Goal: Communication & Community: Answer question/provide support

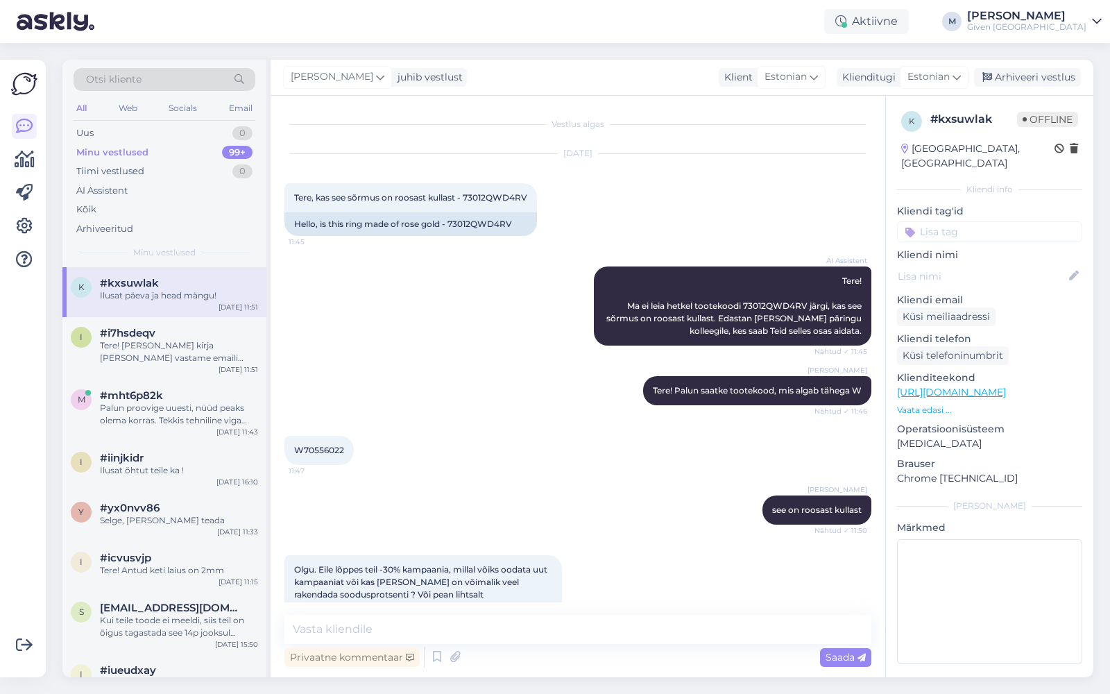
scroll to position [345, 0]
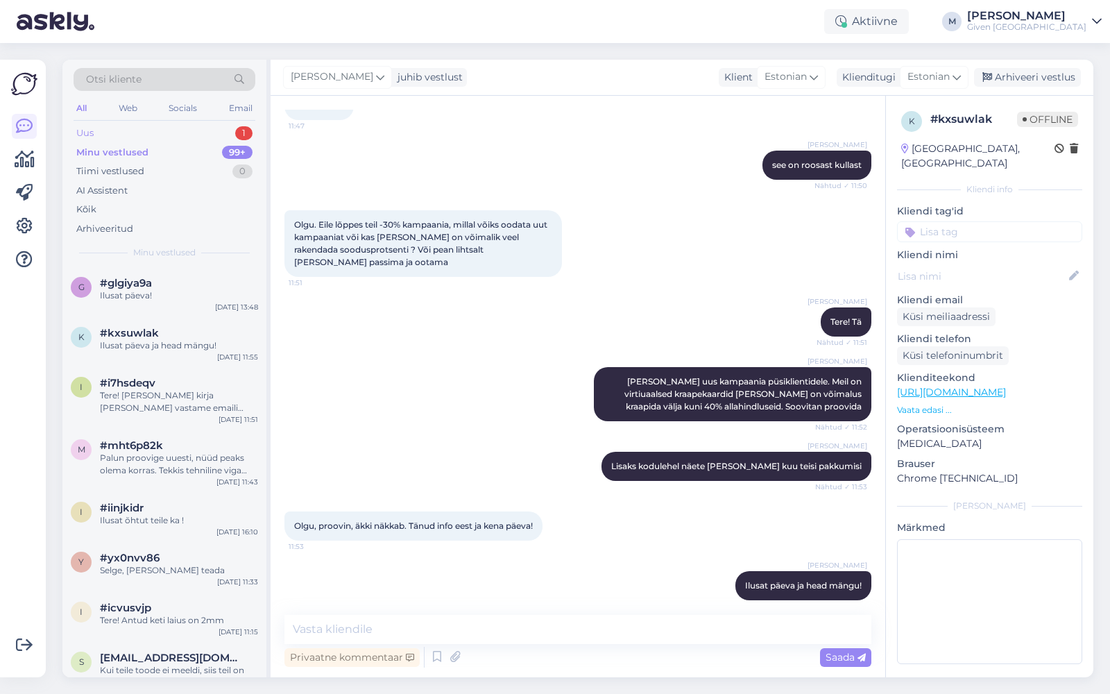
click at [205, 129] on div "Uus 1" at bounding box center [165, 133] width 182 height 19
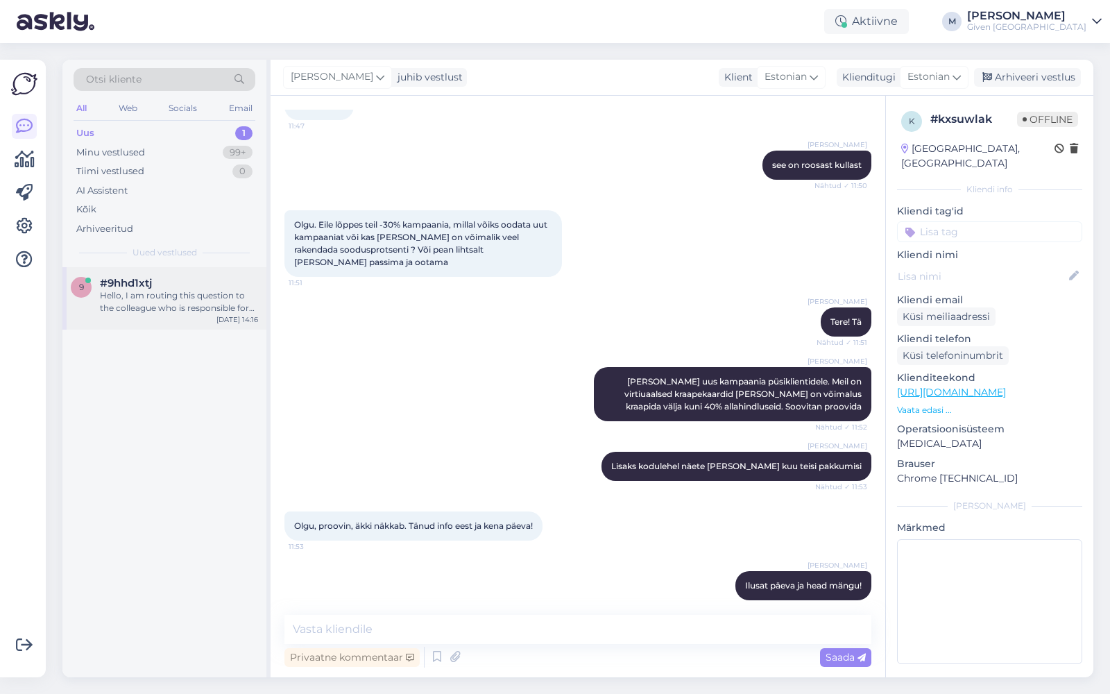
click at [163, 296] on div "Hello, I am routing this question to the colleague who is responsible for this …" at bounding box center [179, 301] width 158 height 25
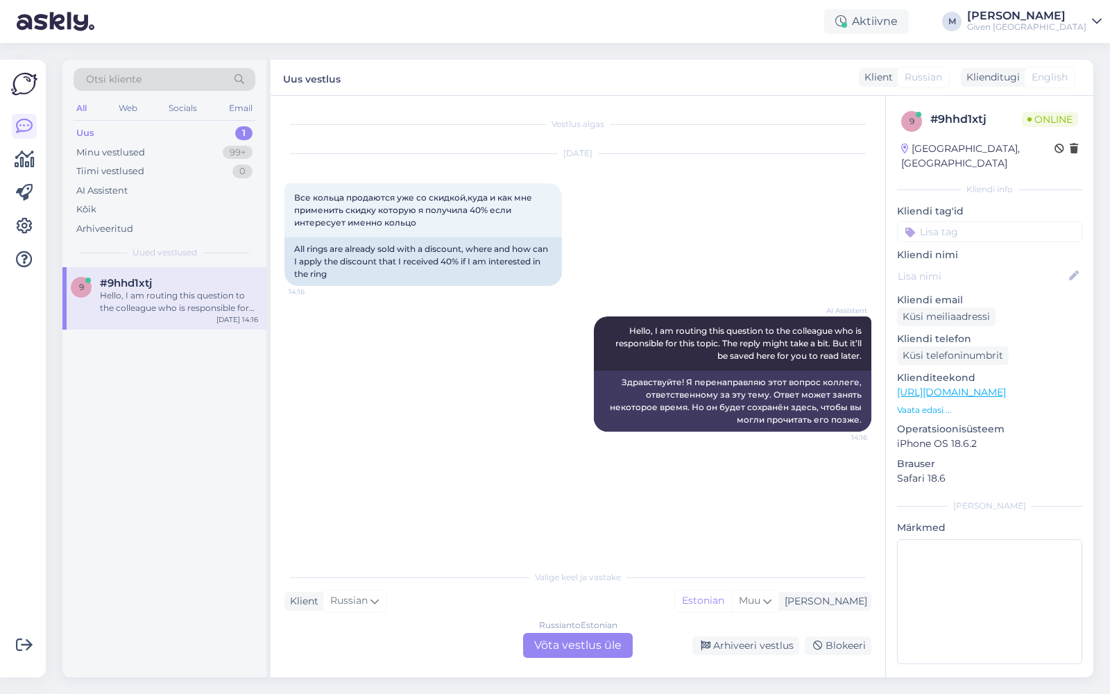
click at [570, 639] on div "Russian to Estonian Võta vestlus üle" at bounding box center [578, 645] width 110 height 25
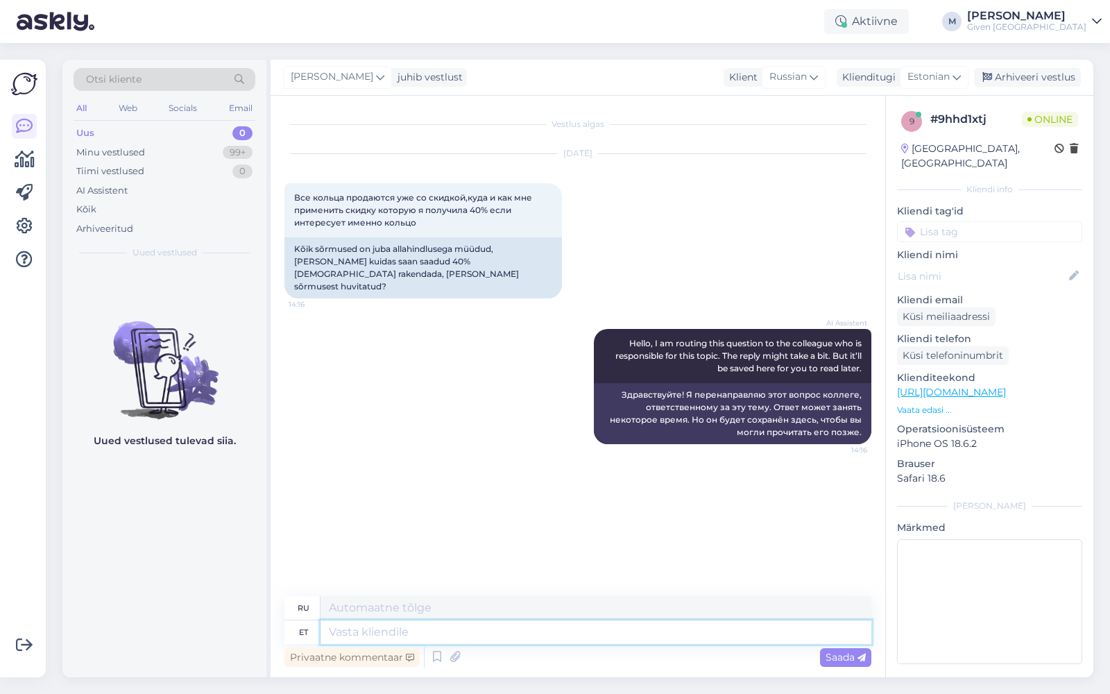
click at [537, 637] on textarea at bounding box center [596, 632] width 551 height 24
type textarea "Tere!"
type textarea "Привет!"
type textarea "Tere! Sooduskoodi saat"
type textarea "Привет! Промокод"
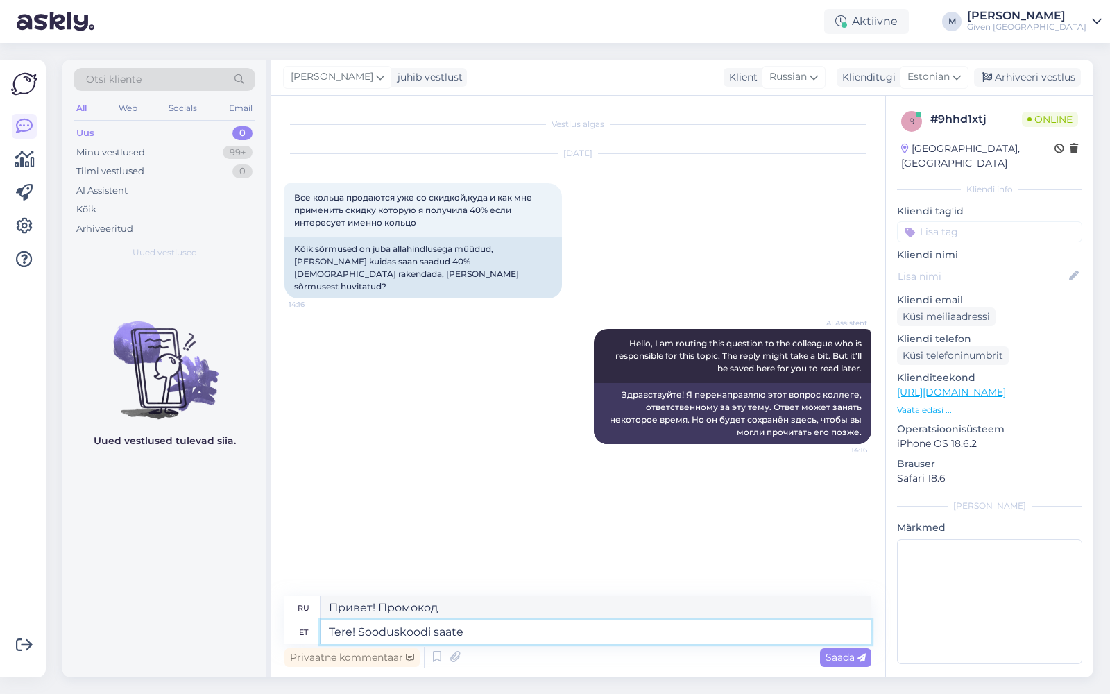
type textarea "Tere! Sooduskoodi saate"
type textarea "Здравствуйте! Вы можете получить промокод на скидку."
type textarea "Tere! Sooduskoodi saate lisada soo"
type textarea "Здравствуйте! Вы можете добавить промокод."
type textarea "Tere! Sooduskoodi saate lisada soodus"
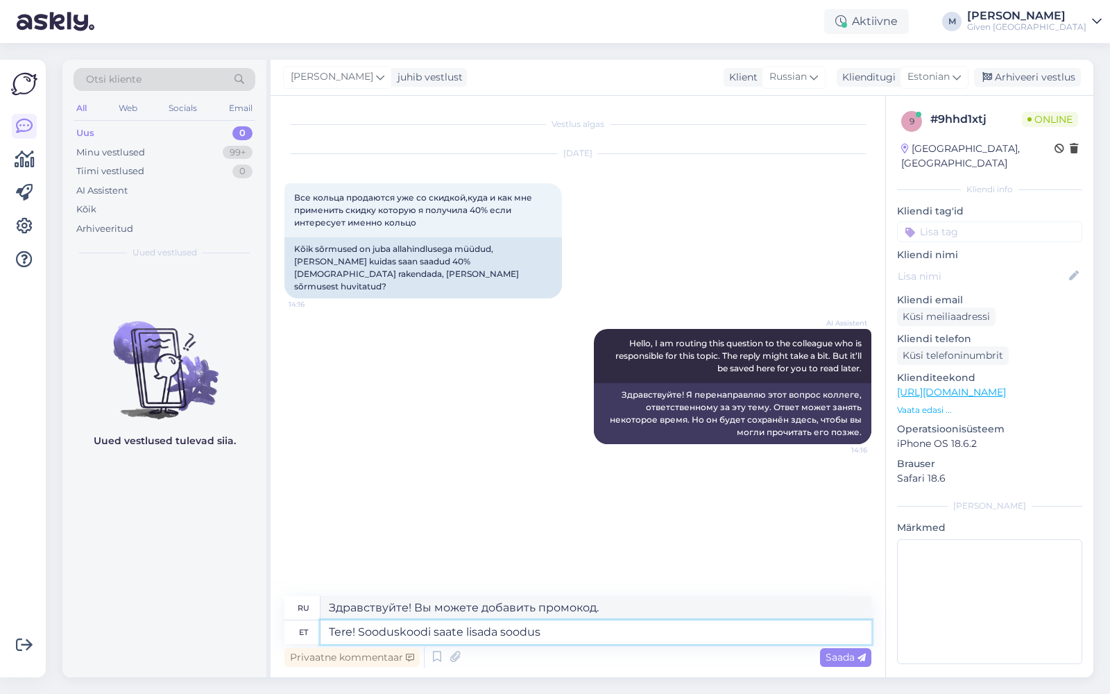
type textarea "Здравствуйте! Вы можете добавить промокод к своей скидке."
type textarea "Tere! Sooduskoodi saate lisada sooduskoodi lah"
type textarea "Здравствуйте! Вы можете добавить промокод к своему промокоду."
type textarea "Tere! [PERSON_NAME] saate lisada sooduskoodi lahtrisse os"
type textarea "Здравствуйте! Вы можете добавить код скидки в поле «Код скидки»."
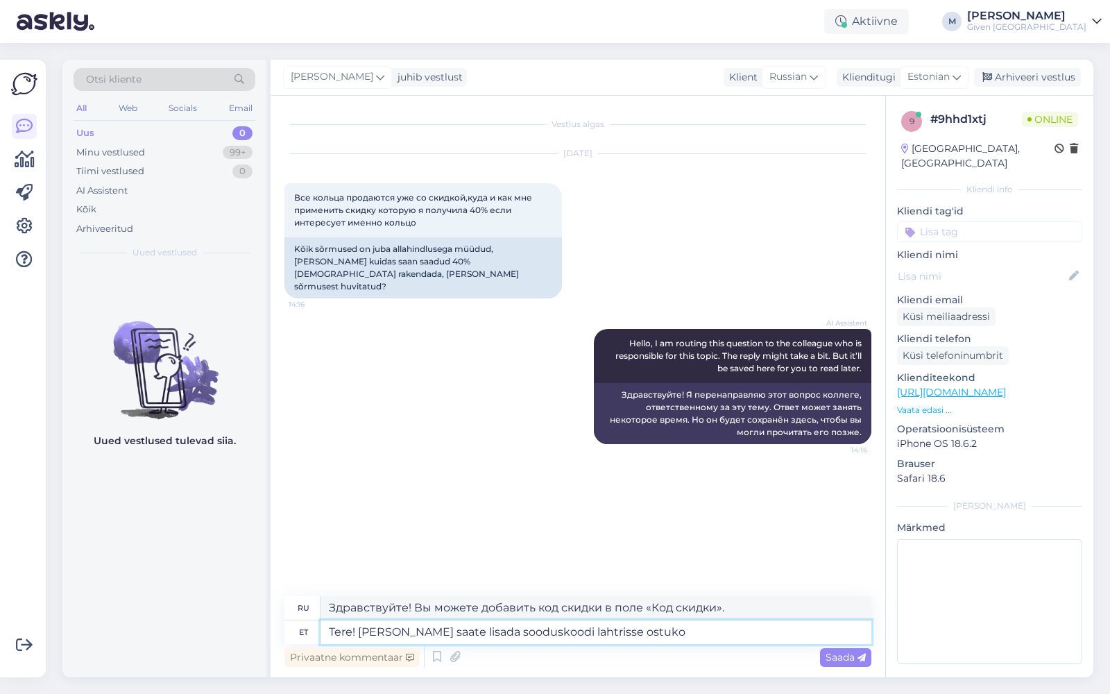
type textarea "Tere! Sooduskoodi saate lisada sooduskoodi lahtrisse ostuk"
type textarea "Здравствуйте! Вы можете добавить код скидки в поле «Код скидки» при оформлении …"
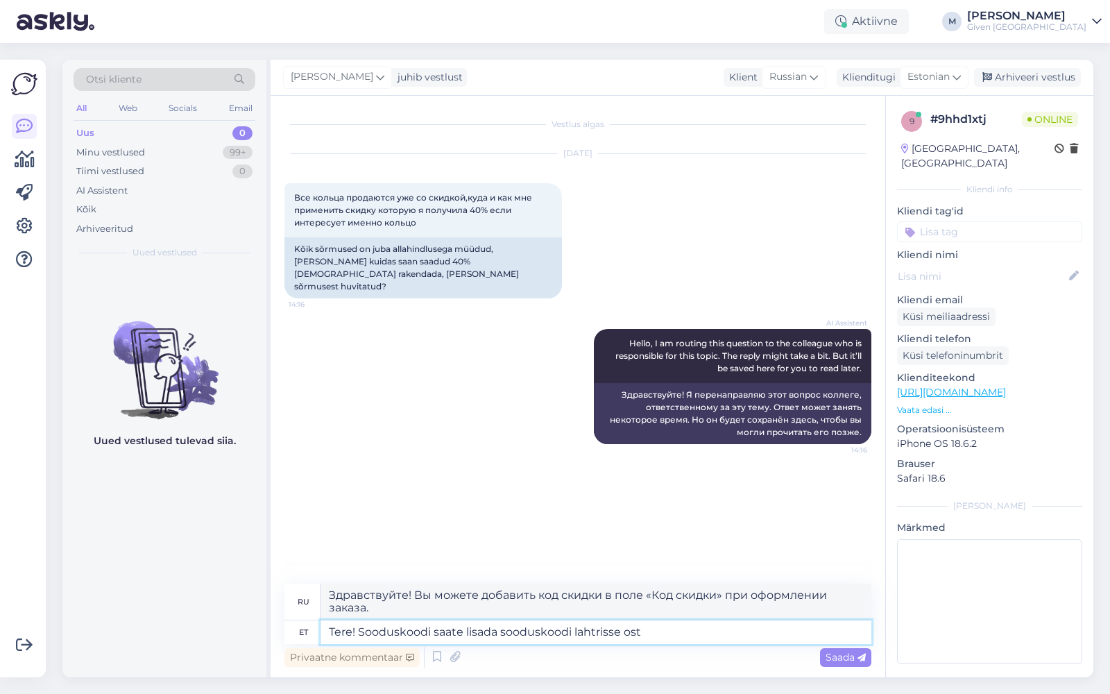
type textarea "Tere! Sooduskoodi saate lisada sooduskoodi lahtrisse ostu"
type textarea "Здравствуйте! Вы можете добавить код скидки в поле «Код скидки»."
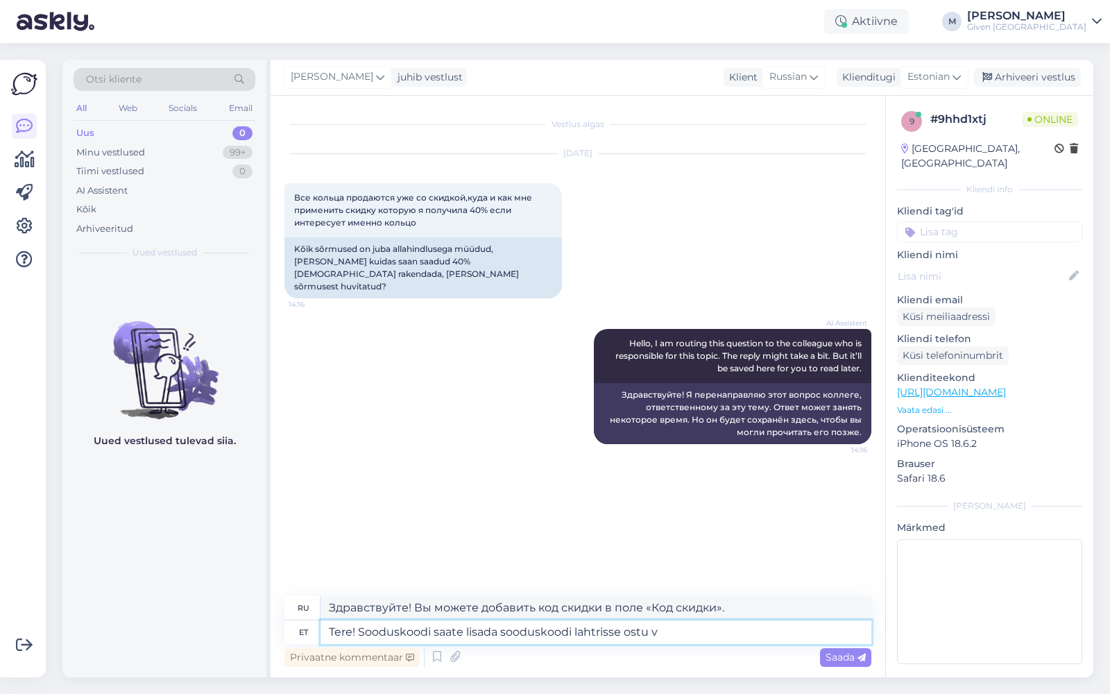
type textarea "Tere! Sooduskoodi saate lisada sooduskoodi lahtrisse ostu vo"
type textarea "Здравствуйте! Вы можете добавить код скидки в поле «Код скидки» при оформлении …"
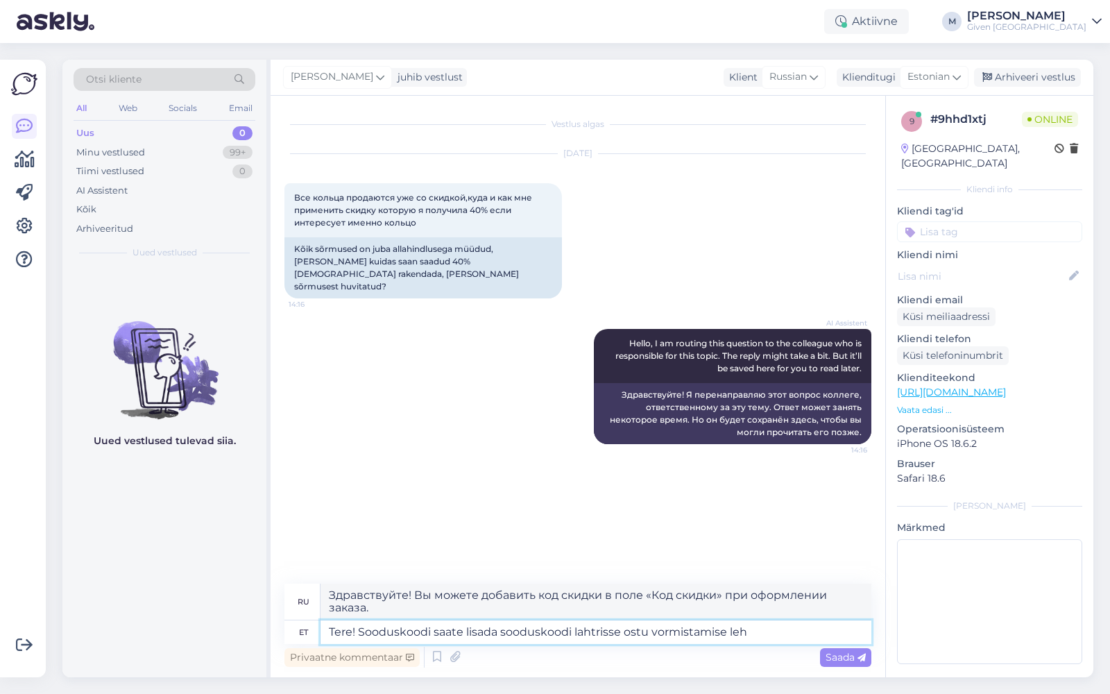
type textarea "Tere! Sooduskoodi saate lisada sooduskoodi lahtrisse ostu vormistamise lehe"
type textarea "Здравствуйте! Вы можете добавить код скидки в поле «Код скидки» при оформлении …"
type textarea "Tere! Sooduskoodi saate lisada sooduskoodi lahtrisse ostu vormistamise lehel"
type textarea "Здравствуйте! Вы можете добавить код скидки в поле «Код скидки» на странице офо…"
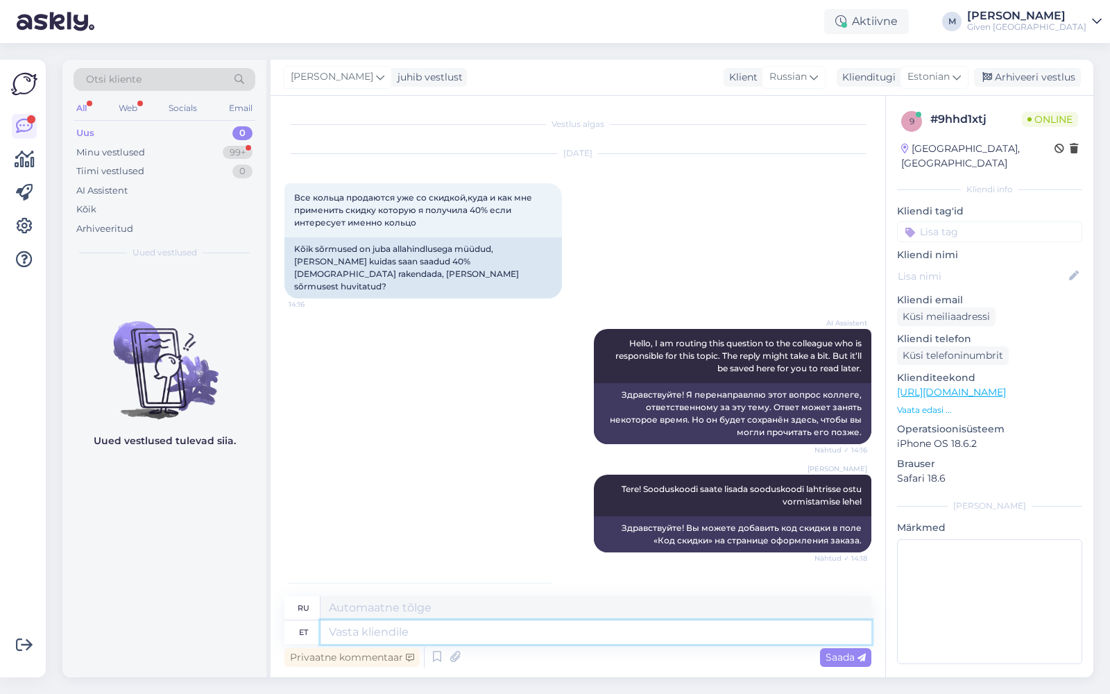
scroll to position [79, 0]
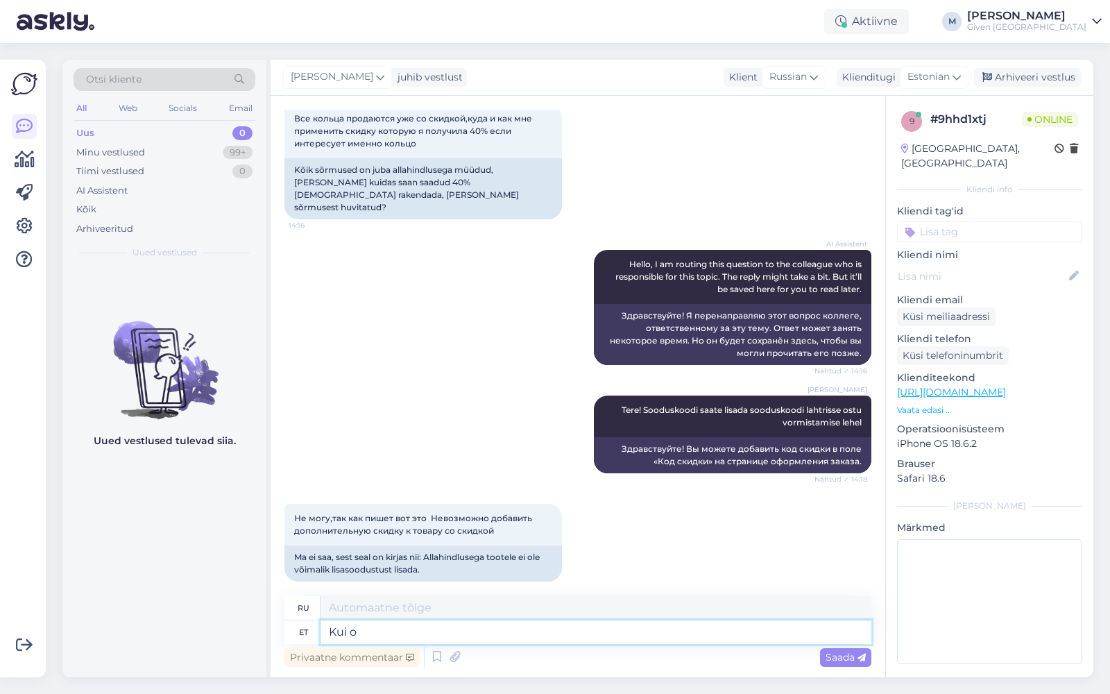
type textarea "Kui o"
type textarea "Если"
type textarea "Kui o all"
type textarea "Если да"
type textarea "Kui o [DEMOGRAPHIC_DATA] t"
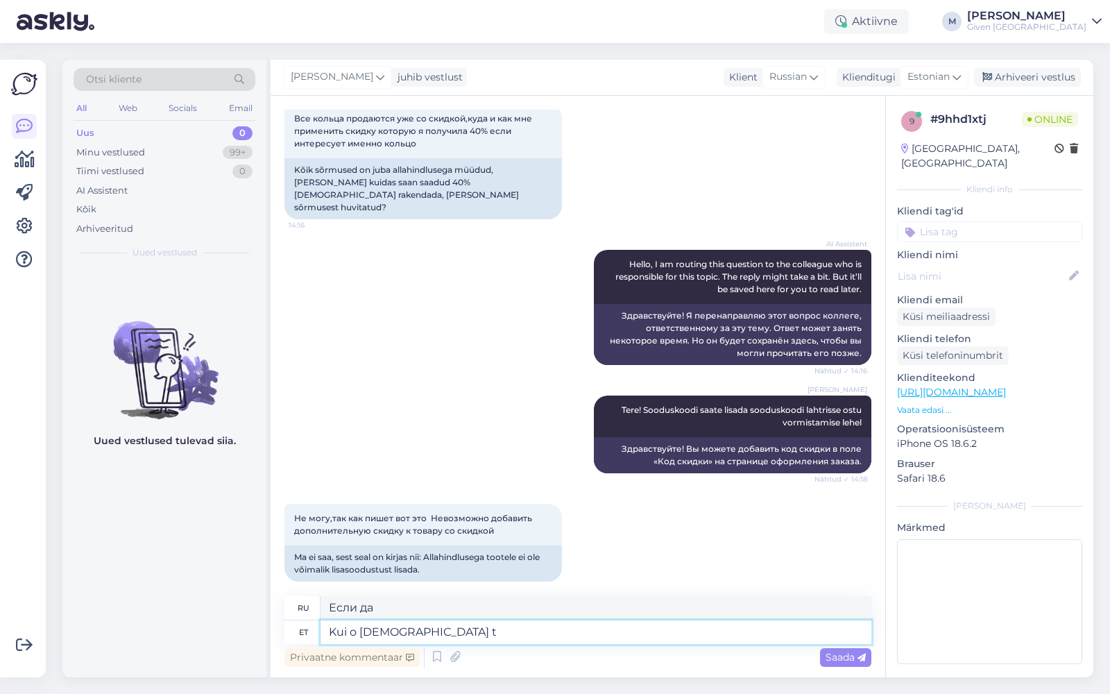
type textarea "Если o со скидкой"
type textarea "Kui o [DEMOGRAPHIC_DATA] tooted, s"
type textarea "Если o товары со скидкой,"
type textarea "Kui o [DEMOGRAPHIC_DATA] tooted jub"
type textarea "Если o товары со скидкой"
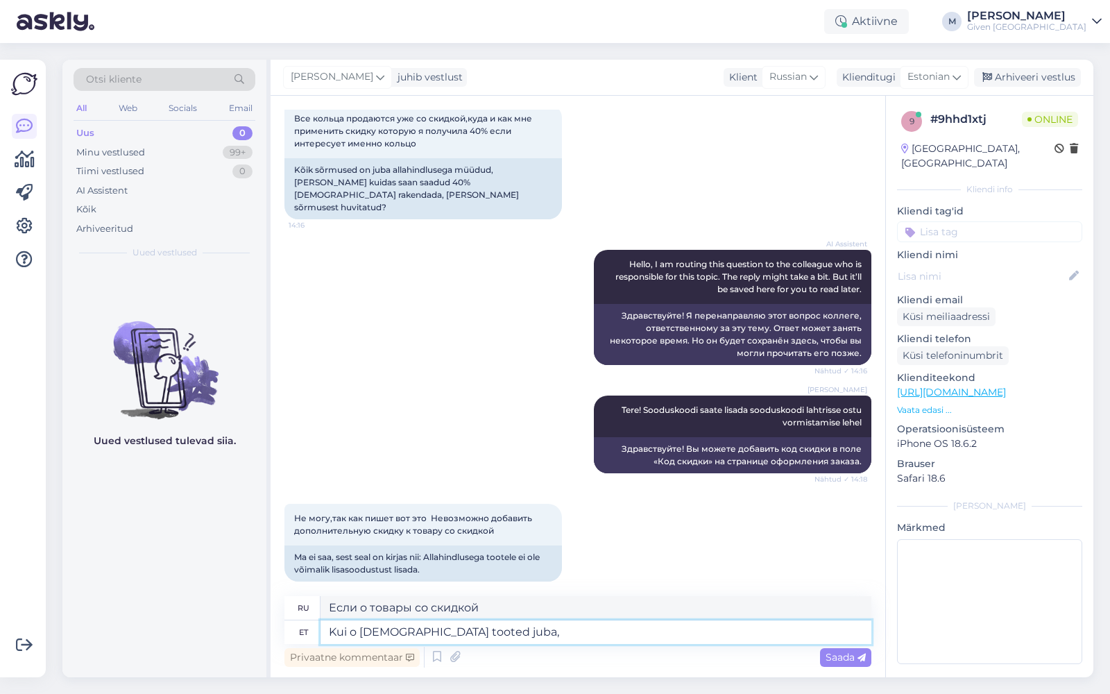
type textarea "Kui o [DEMOGRAPHIC_DATA] tooted juba"
type textarea "Если у вас уже есть товары со скидкой,"
type textarea "Kui o [DEMOGRAPHIC_DATA] toot"
type textarea "Если o товары со скидкой"
type textarea "Kui o [DEMOGRAPHIC_DATA]"
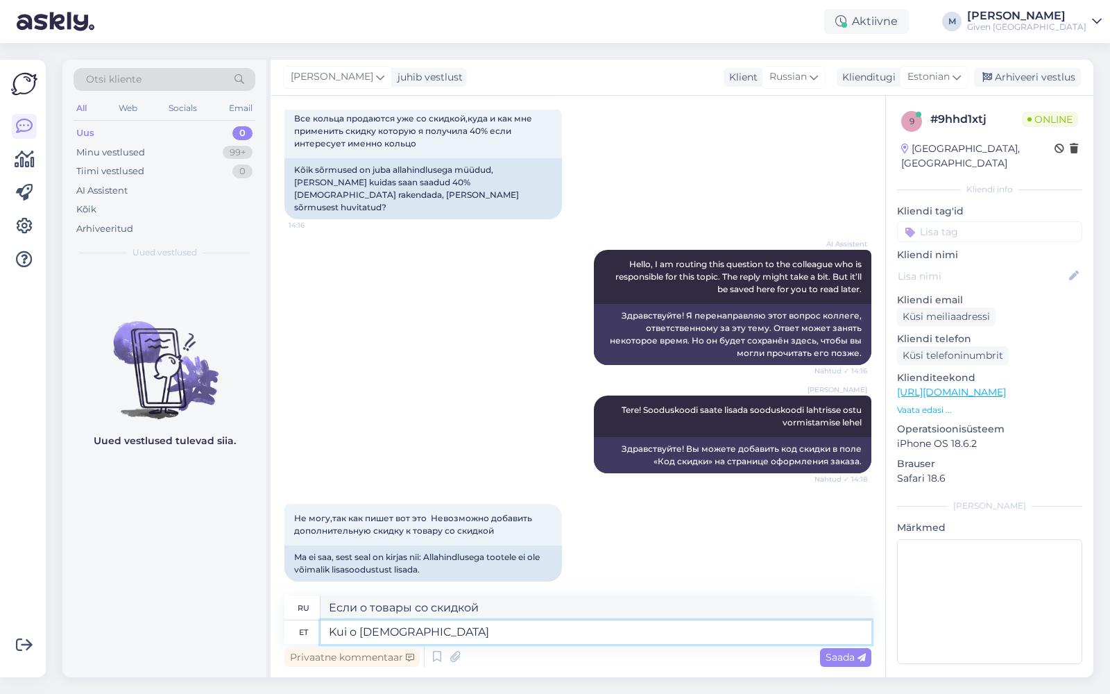
type textarea "Если o со скидкой"
type textarea "[PERSON_NAME]"
type textarea "Если да"
type textarea "Ku"
type textarea "Если"
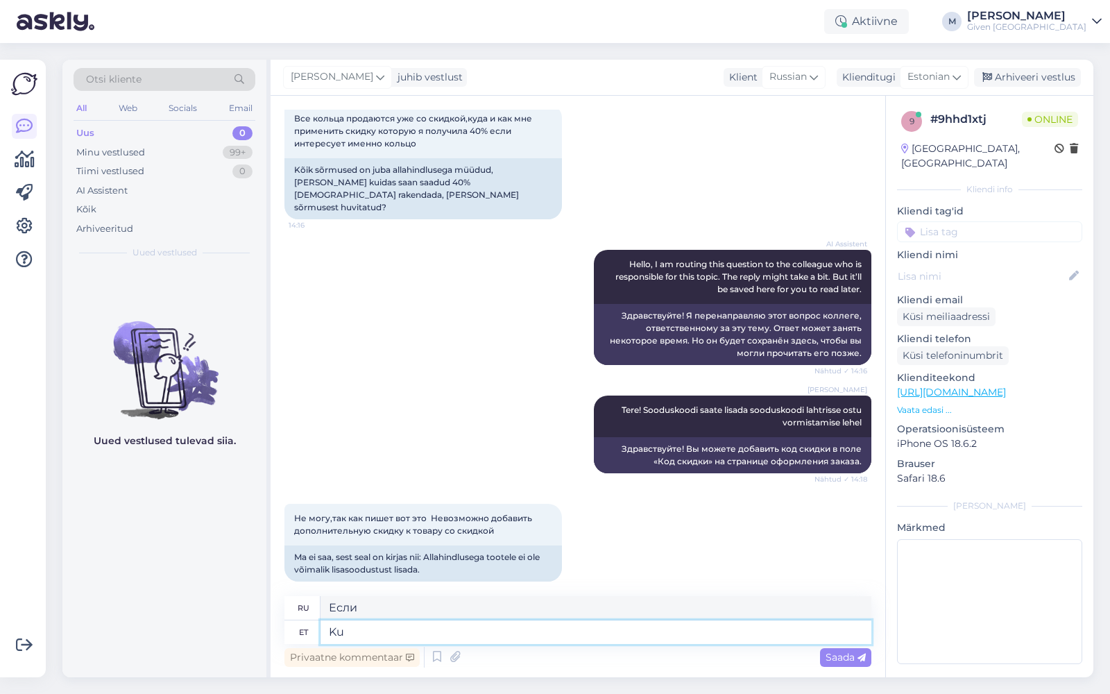
type textarea "K"
type textarea "Kui o"
type textarea "Если"
type textarea "Kui on j"
type textarea "Если есть"
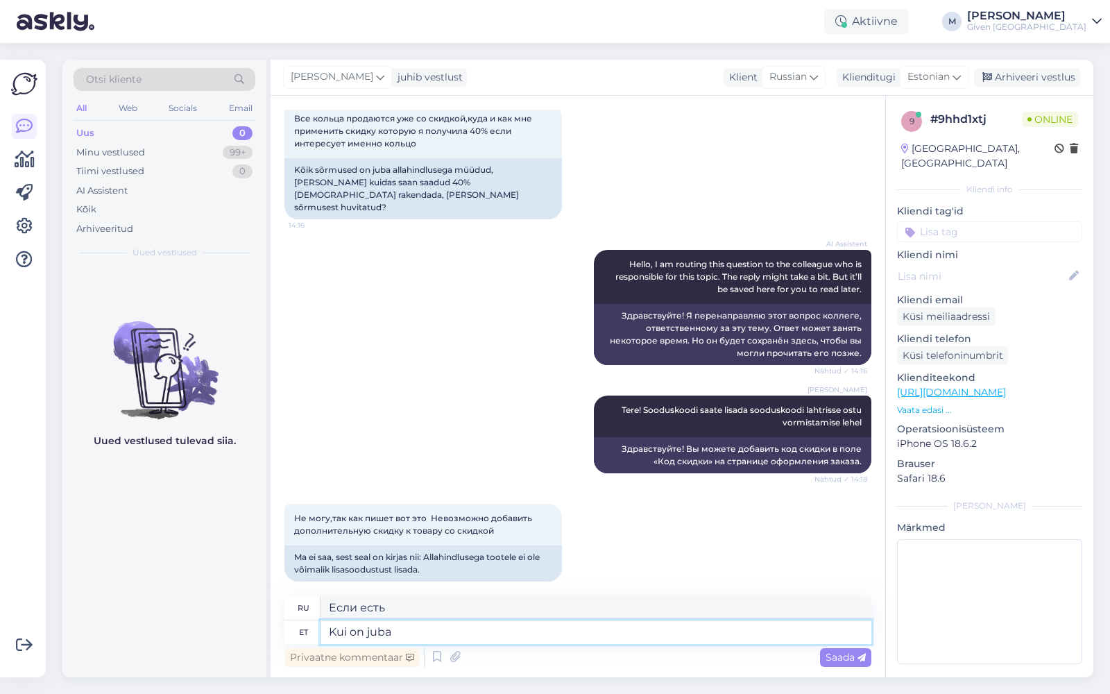
type textarea "Kui on juba"
type textarea "Если это уже"
type textarea "Kui on juba tootel ol"
type textarea "Если уже есть в продукте"
type textarea "Kui on juba tootel ol.[PERSON_NAME]"
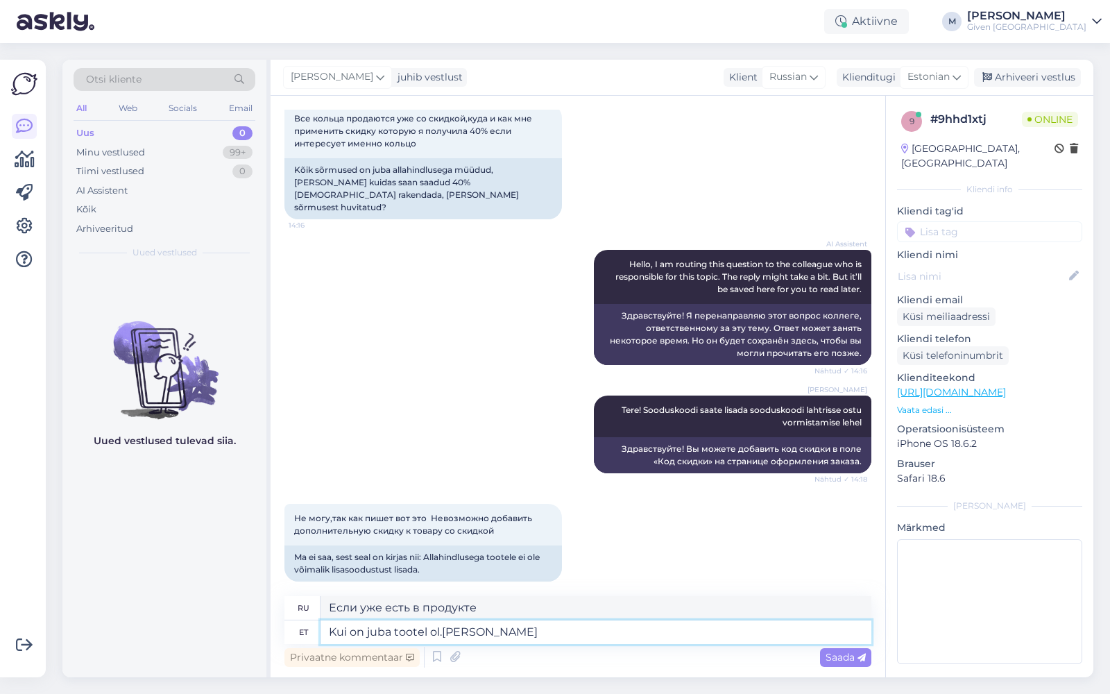
type textarea "Если продукт уже ol.olev"
type textarea "Kui on juba tootel ol.[PERSON_NAME], m"
type textarea "Если ol.[PERSON_NAME] уже есть скидка,"
type textarea "Kui on juba tootel ol.olev soodustus, siis"
type textarea "Если ol.[PERSON_NAME] уже есть скидка, то"
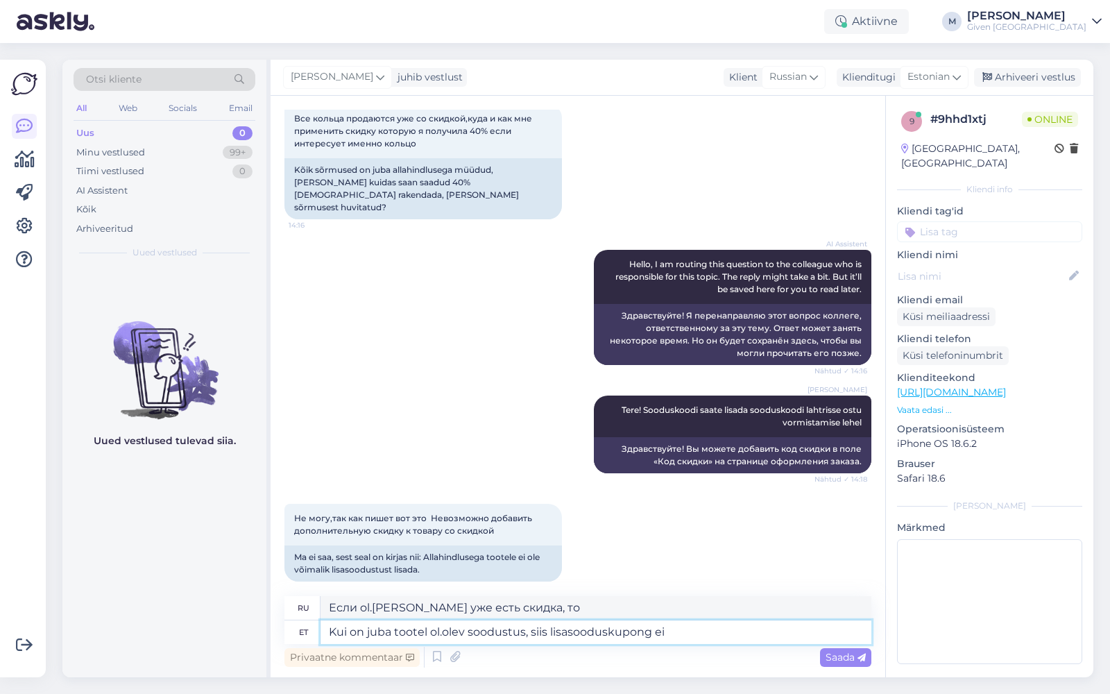
type textarea "Kui on juba tootel ol.olev soodustus, siis lisasooduskupong ei"
type textarea "Если ol.[PERSON_NAME] уже есть скидка, то дополнительный купон на скидку"
type textarea "Kui on juba tootel ol.olev soodustus, siis lisasooduskupong ei keh"
type textarea "Если ol.olev товар уже действует скидка, дополнительный купон на скидку примене…"
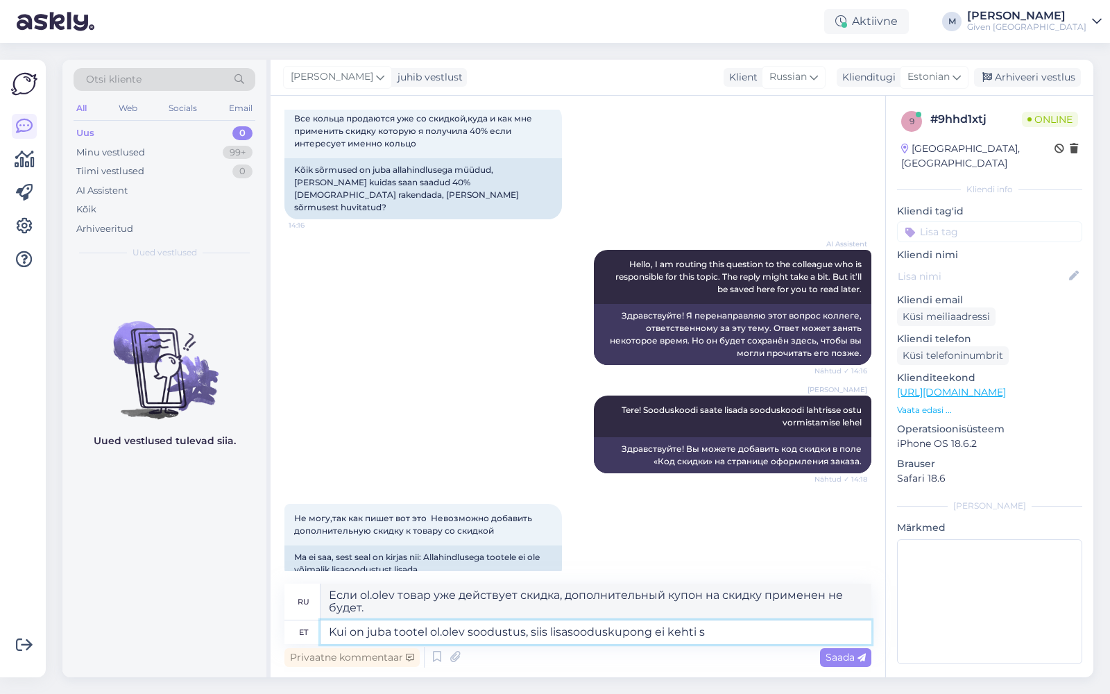
type textarea "Kui on juba tootel ol.olev soodustus, siis lisasooduskupong ei kehti se"
type textarea "Если ol.olev товар уже действует скидка, дополнительный купон на скидку недейст…"
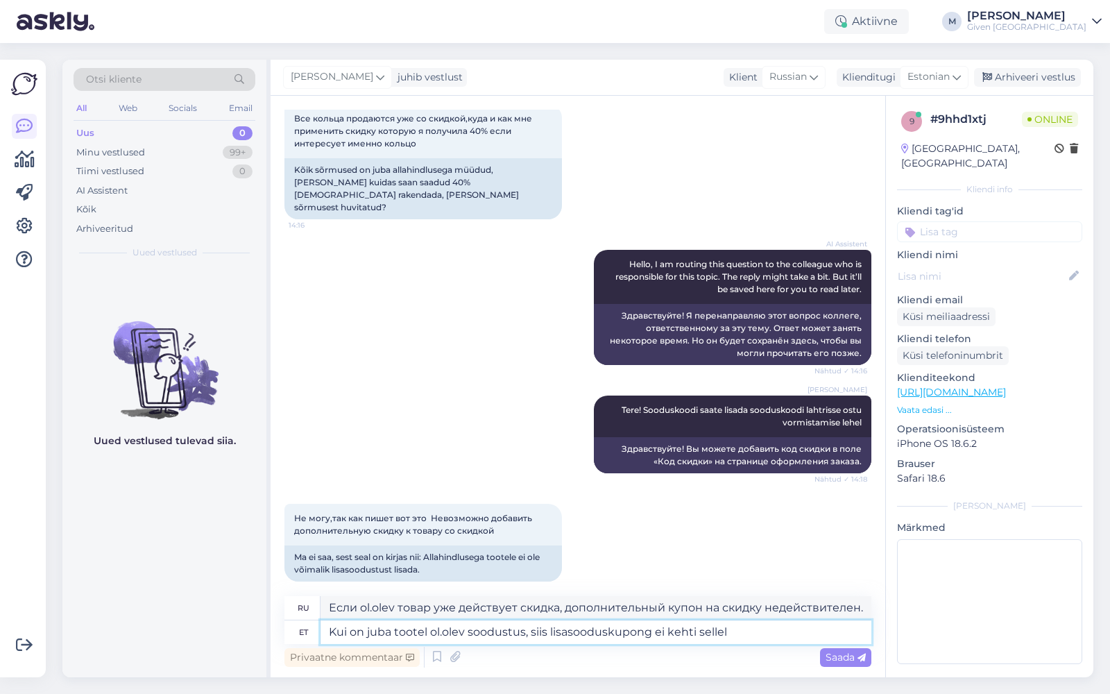
type textarea "Kui on juba tootel ol.olev soodustus, siis lisasooduskupong ei kehti sellele"
type textarea "Если ol.olev товар уже действует скидка, то дополнительный купон на скидку к не…"
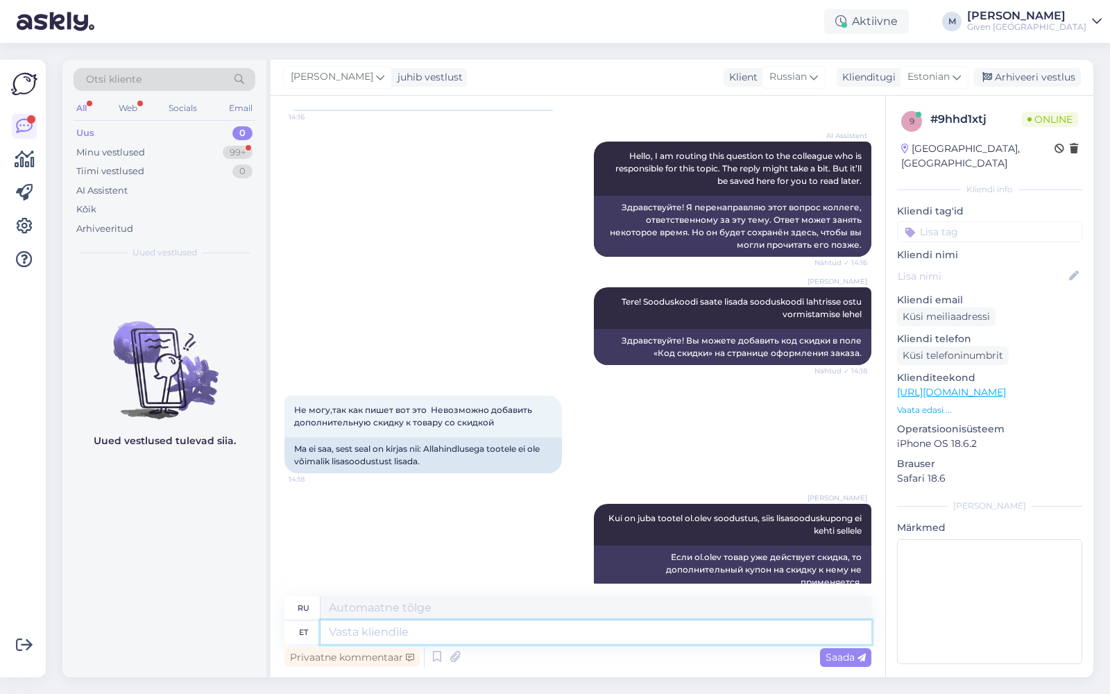
scroll to position [296, 0]
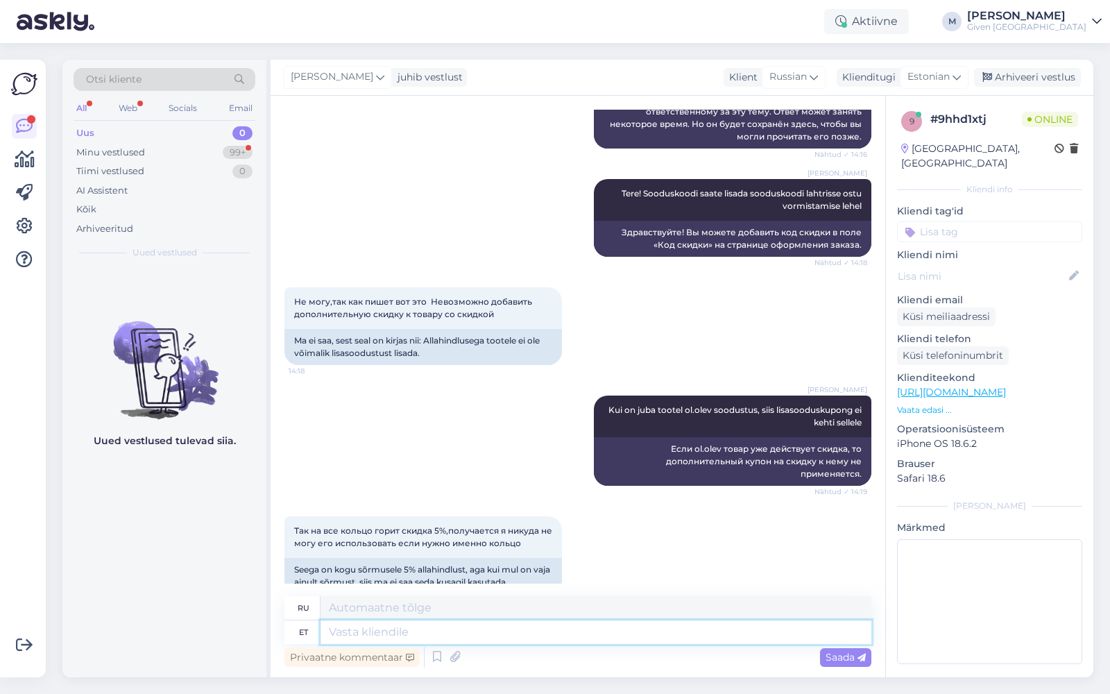
click at [505, 632] on textarea at bounding box center [596, 632] width 551 height 24
type textarea "Kahjuks"
type textarea "К сожалению"
type textarea "Kahjuks alalhindlused"
type textarea "К сожалению, недооценки"
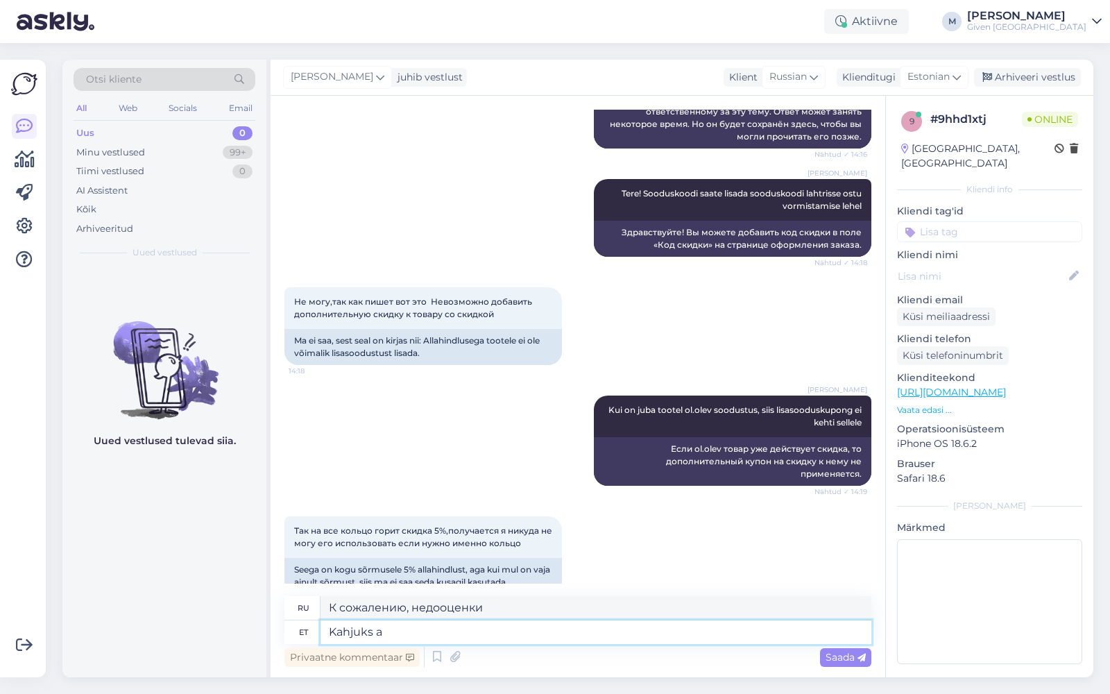
type textarea "Kahjuks"
type textarea "К сожалению"
type textarea "Kahjuks lisasoodustus k"
type textarea "К сожалению, дополнительное преимущество"
type textarea "Kahjuks lisasoodustus kehtiv va"
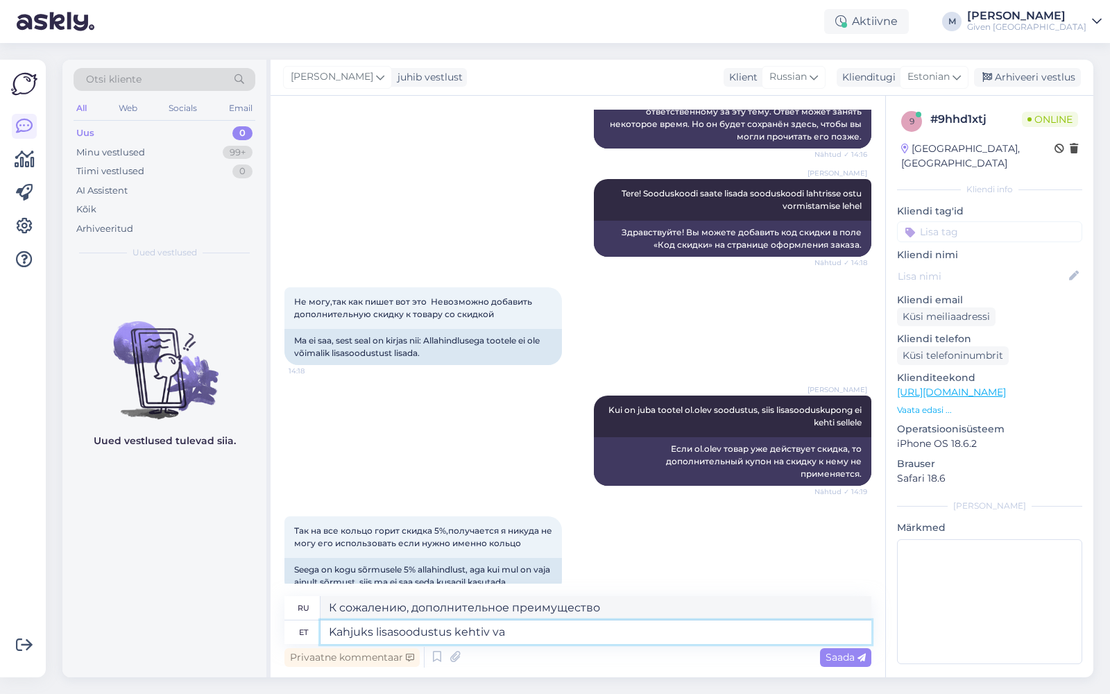
type textarea "К сожалению, дополнительная скидка действует."
type textarea "Kahjuks lisasoodustus kehtiv [PERSON_NAME] t"
type textarea "К сожалению, дополнительная скидка действительна только"
type textarea "Kahjuks lisasoodustus kehtiv [PERSON_NAME] täishinnaga"
type textarea "К сожалению, дополнительная скидка действительна только при покупке полной цены."
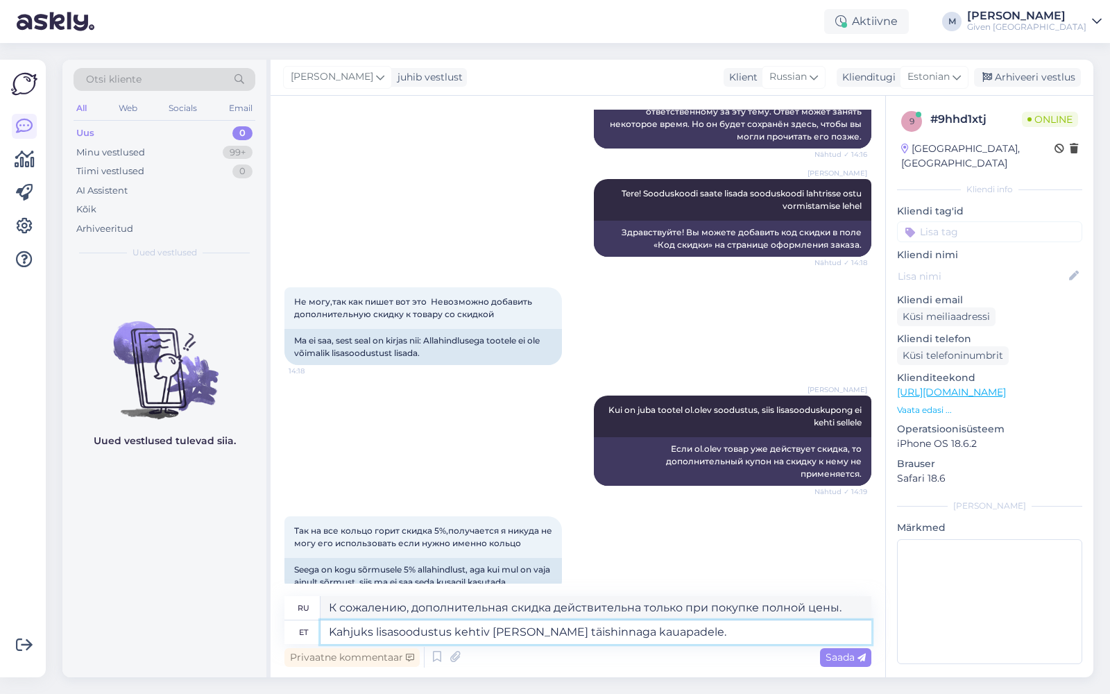
type textarea "Kahjuks lisasoodustus kehtiv [PERSON_NAME] täishinnaga kauapadele."
type textarea "К сожалению, дополнительная скидка действительна только на билеты полной стоимо…"
type textarea "Kahjuks lisasoodustus kehtiv [PERSON_NAME] täishinnaga kaupadele"
type textarea "К сожалению, дополнительная скидка действительна только на товары по полной цен…"
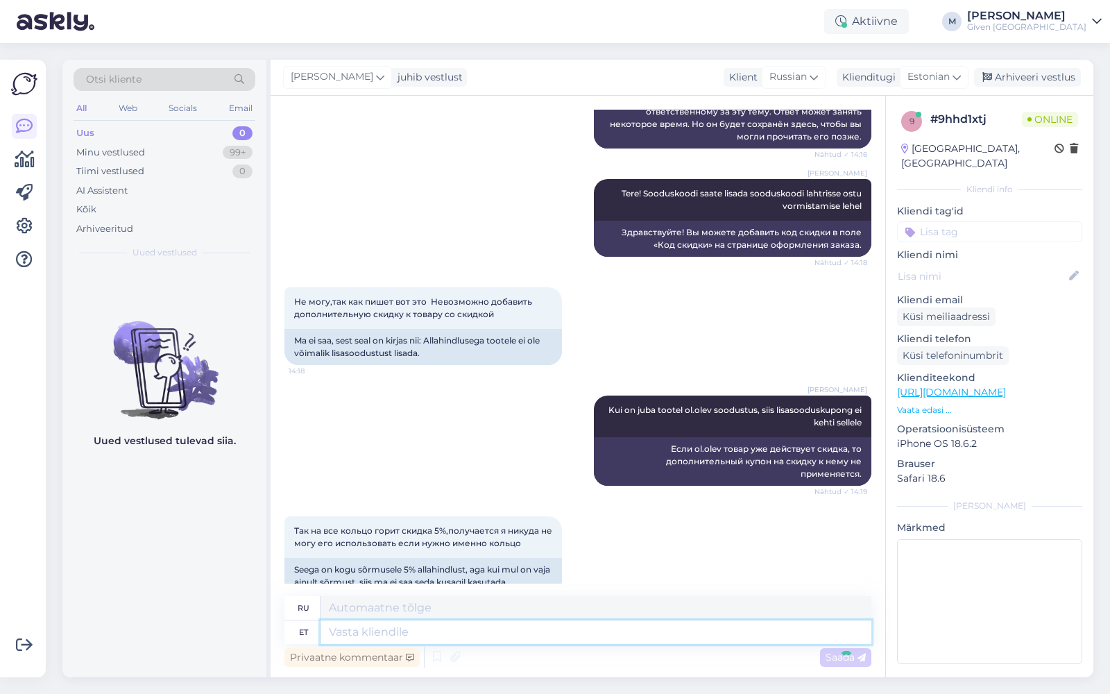
scroll to position [391, 0]
